Goal: Task Accomplishment & Management: Complete application form

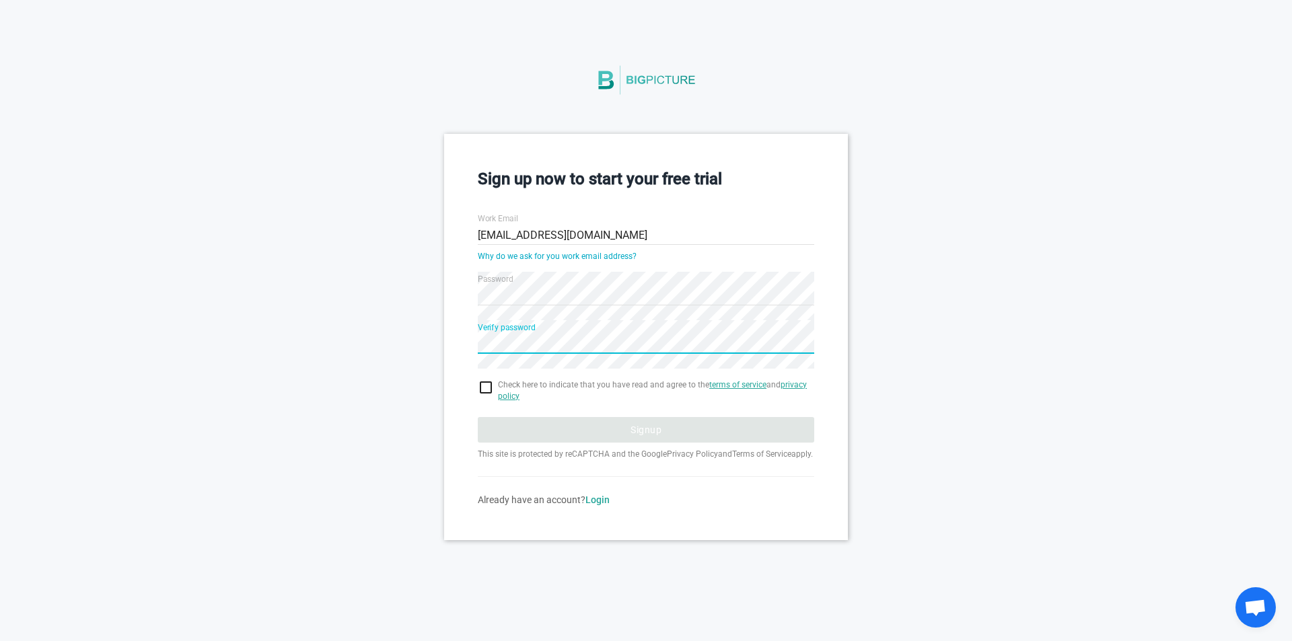
click at [483, 388] on input "checkbox" at bounding box center [646, 388] width 337 height 16
checkbox input "true"
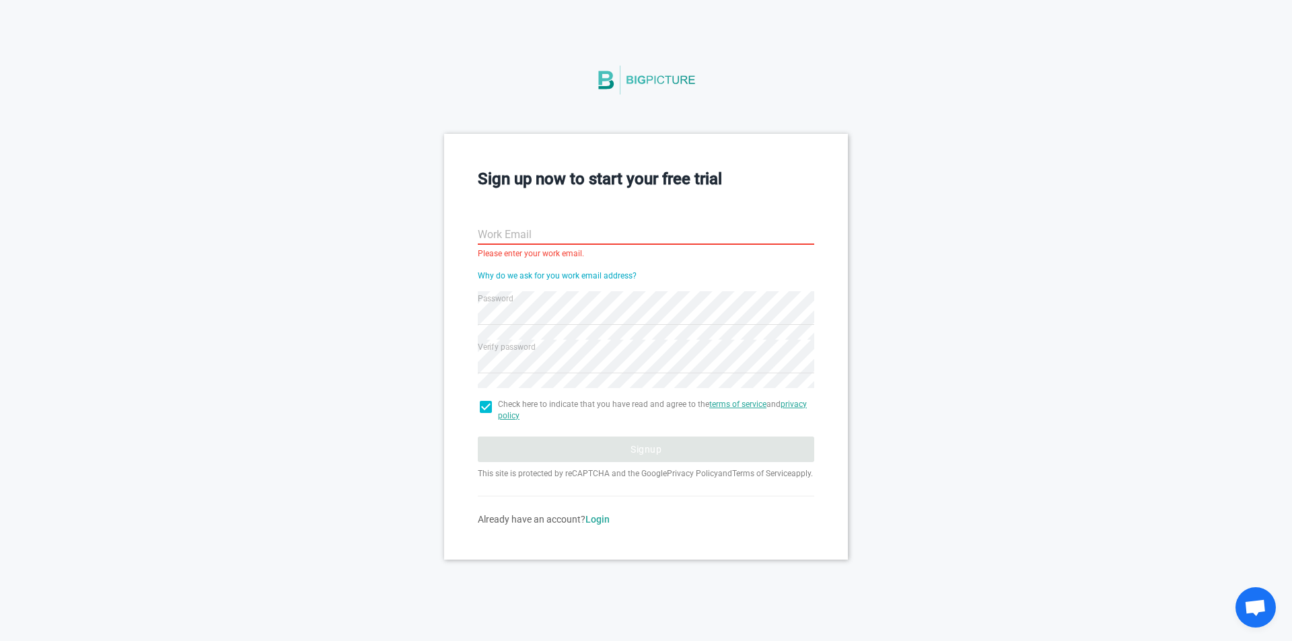
click at [554, 236] on input "Work Email" at bounding box center [646, 235] width 337 height 48
click at [506, 228] on input "Work Email" at bounding box center [646, 235] width 337 height 48
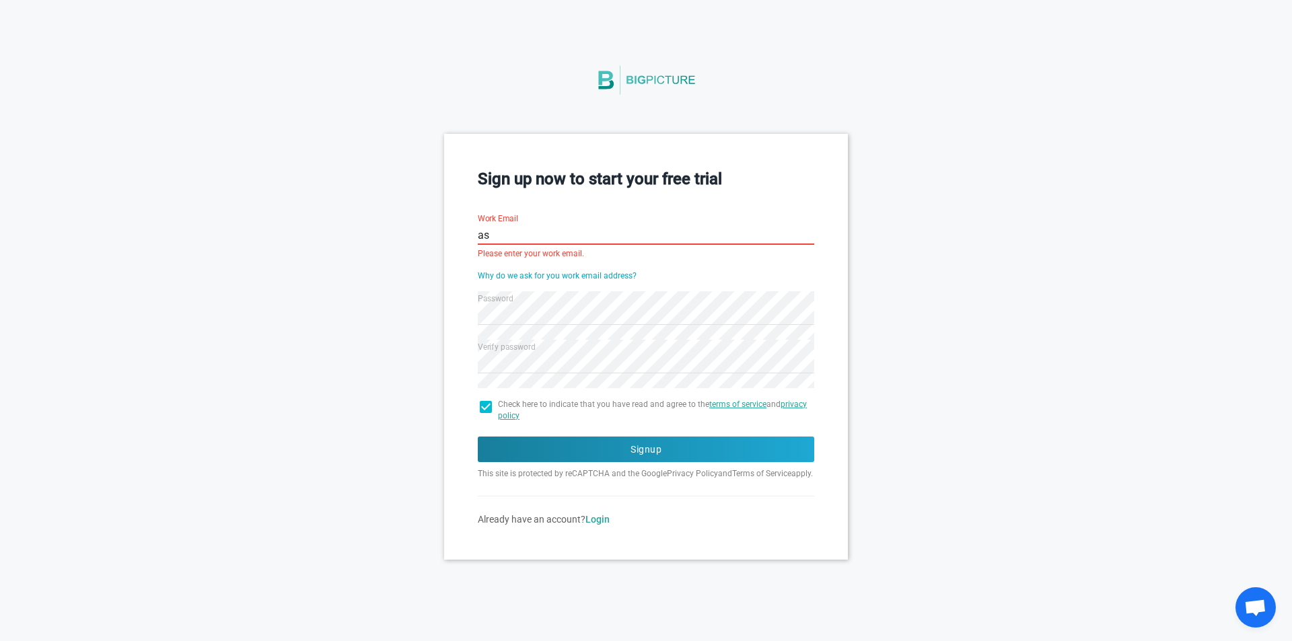
type input "a"
type input "t"
type input "[EMAIL_ADDRESS][DOMAIN_NAME]"
type input "alamin"
type input "j"
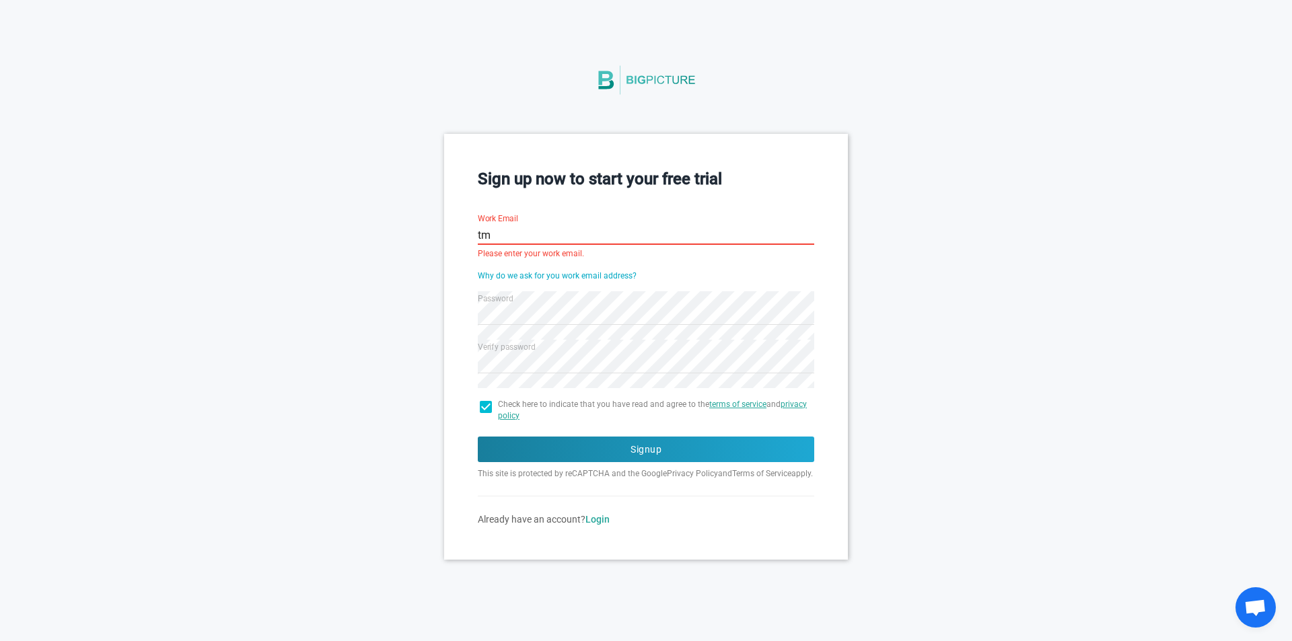
type input "t"
type input "[EMAIL_ADDRESS][DOMAIN_NAME]"
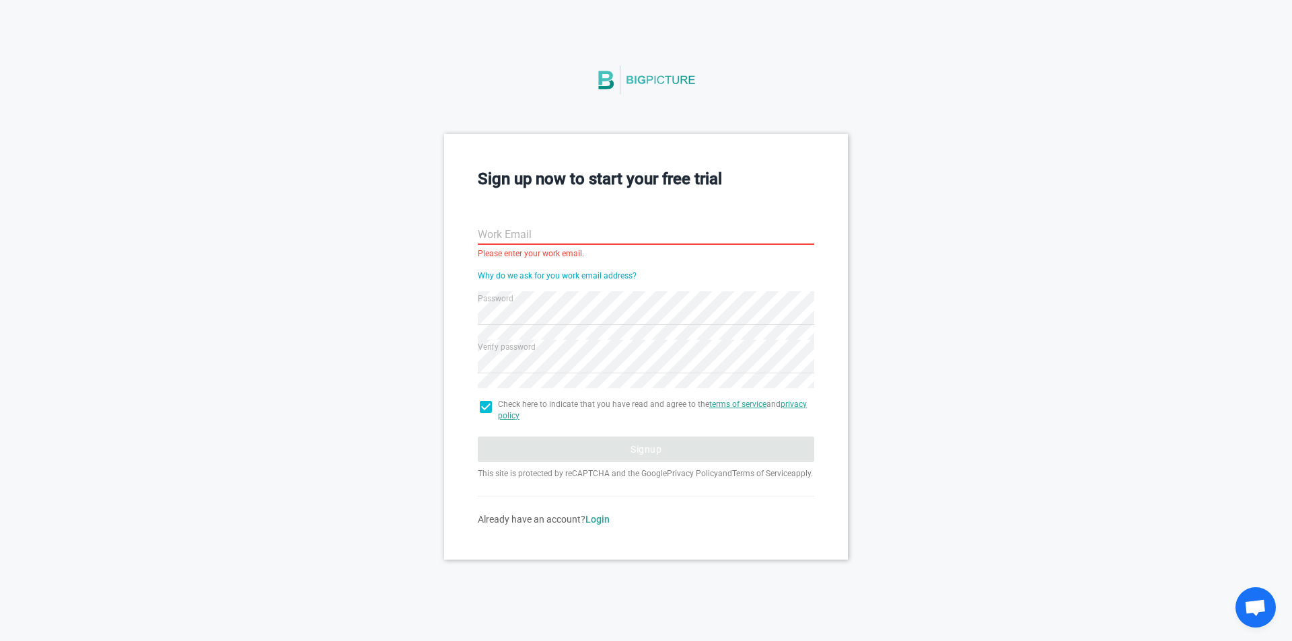
click at [411, 221] on div "Sign up now to start your free trial Work Email Please enter your work email. W…" at bounding box center [646, 346] width 1292 height 425
